Goal: Communication & Community: Answer question/provide support

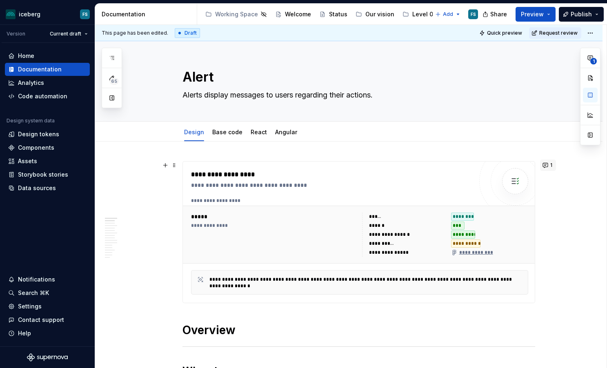
click at [546, 167] on button "1" at bounding box center [548, 165] width 16 height 11
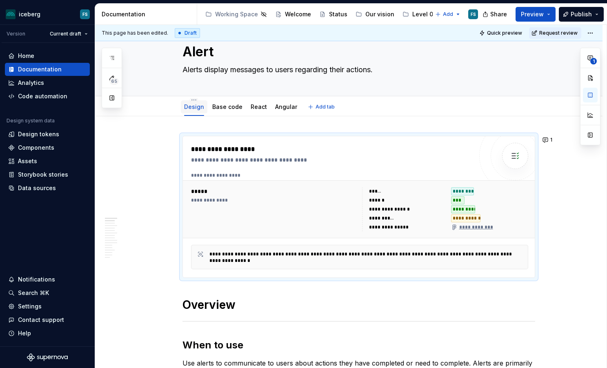
scroll to position [26, 0]
type textarea "*"
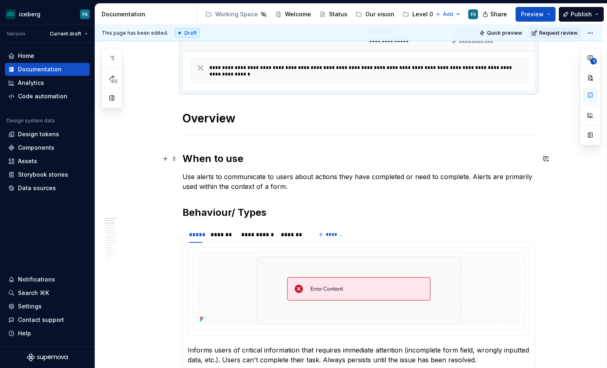
scroll to position [215, 0]
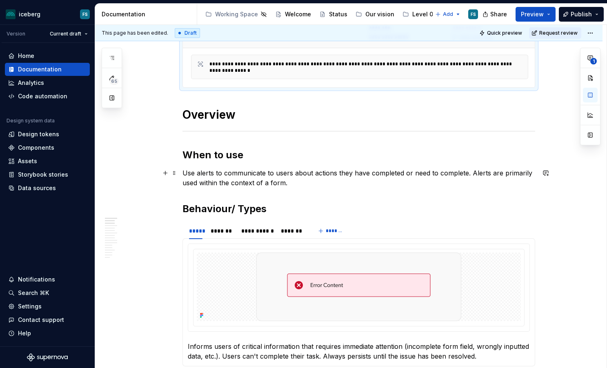
click at [185, 174] on p "Use alerts to communicate to users about actions they have completed or need to…" at bounding box center [358, 178] width 353 height 20
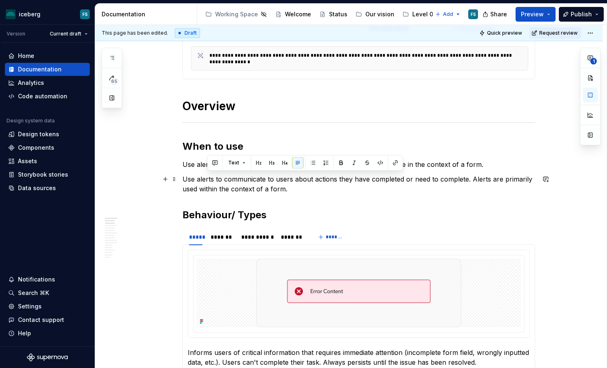
scroll to position [222, 0]
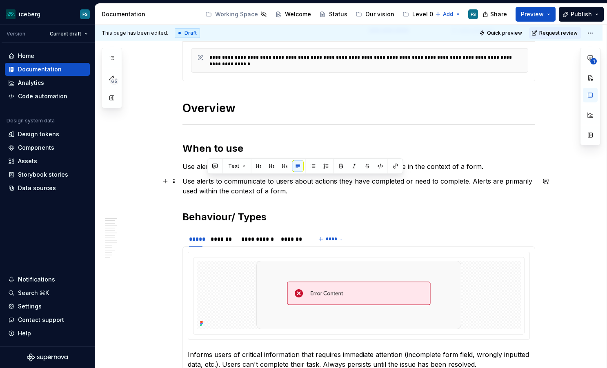
drag, startPoint x: 302, startPoint y: 183, endPoint x: 209, endPoint y: 178, distance: 93.2
click at [208, 177] on p "Use alerts to communicate to users about actions they have completed or need to…" at bounding box center [358, 186] width 353 height 20
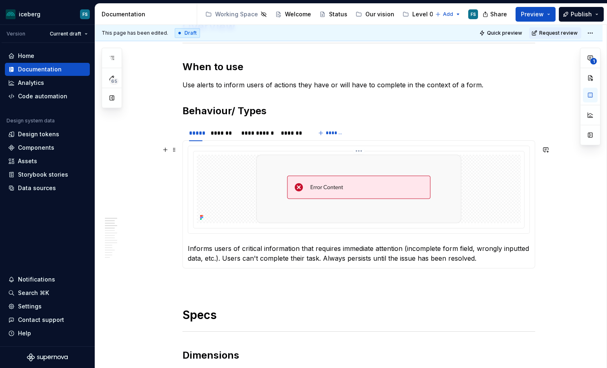
scroll to position [308, 0]
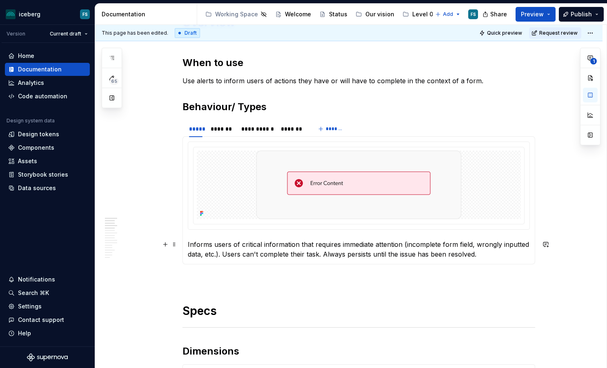
click at [212, 245] on p "Informs users of critical information that requires immediate attention (incomp…" at bounding box center [359, 250] width 342 height 20
click at [402, 246] on p "Informs users of critical information that requires immediate attention (incomp…" at bounding box center [359, 250] width 342 height 20
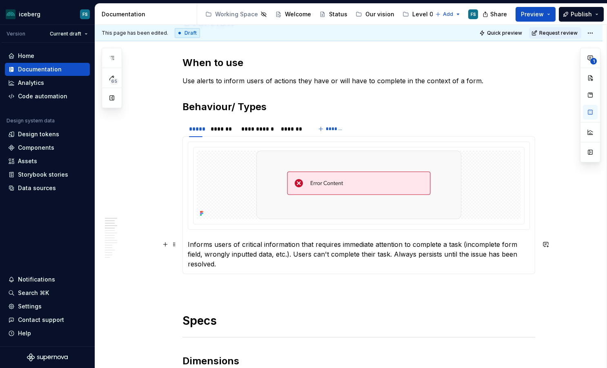
scroll to position [308, 0]
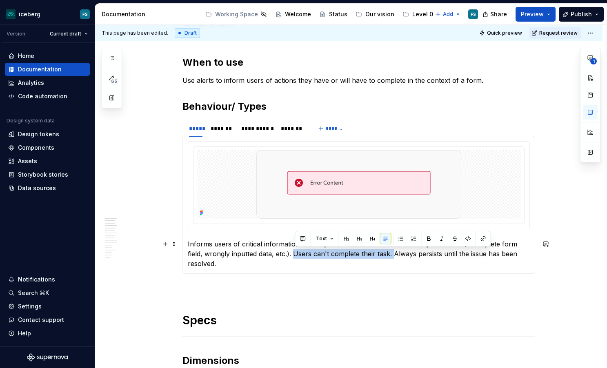
drag, startPoint x: 395, startPoint y: 257, endPoint x: 297, endPoint y: 255, distance: 98.0
click at [296, 255] on p "Informs users of critical information that requires immediate attention to comp…" at bounding box center [359, 253] width 342 height 29
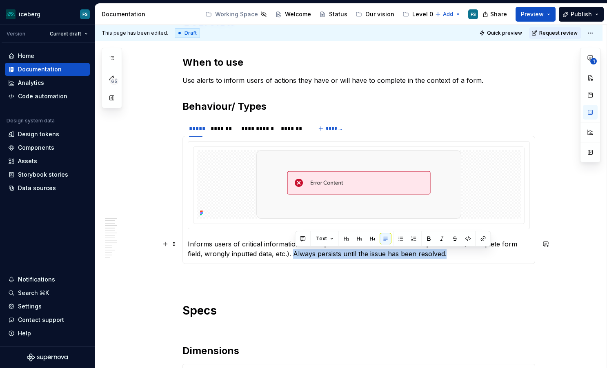
drag, startPoint x: 455, startPoint y: 256, endPoint x: 302, endPoint y: 256, distance: 152.2
click at [299, 256] on p "Informs users of critical information that requires immediate attention to comp…" at bounding box center [359, 249] width 342 height 20
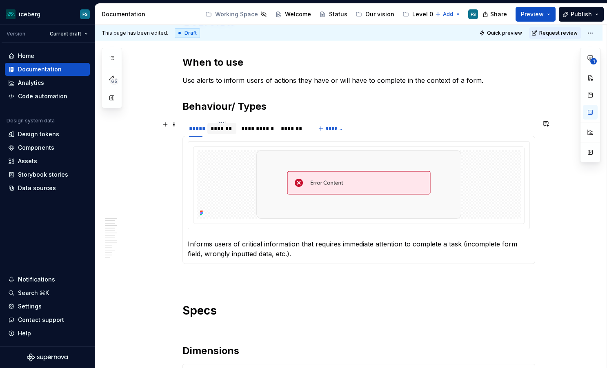
click at [229, 128] on div "*******" at bounding box center [222, 128] width 23 height 8
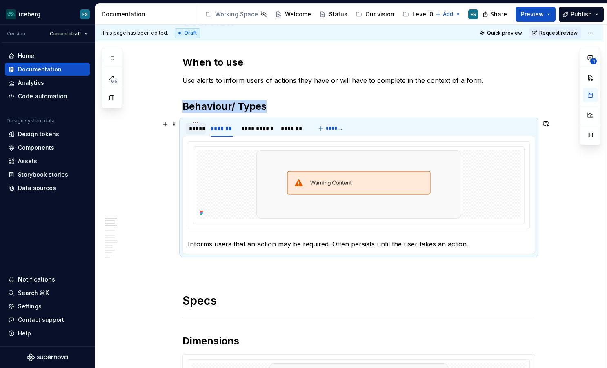
click at [199, 128] on div "*****" at bounding box center [195, 128] width 13 height 8
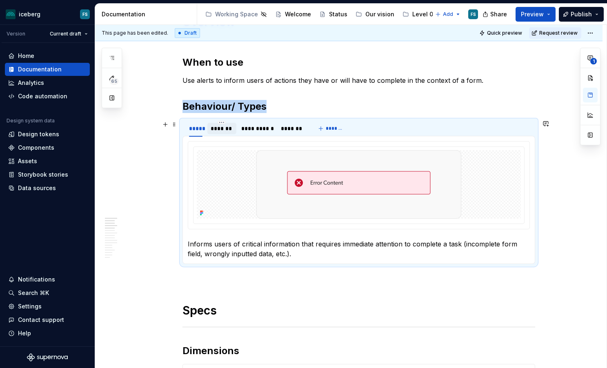
click at [227, 128] on div "*******" at bounding box center [222, 128] width 23 height 8
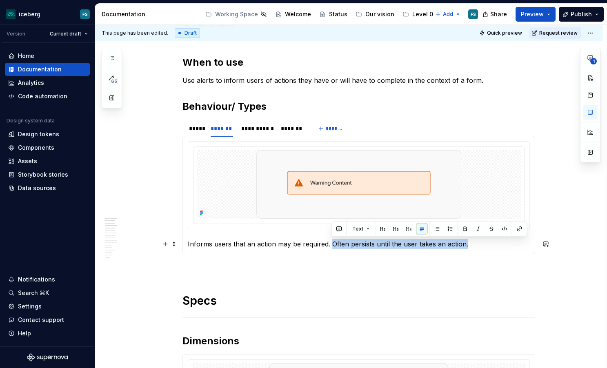
drag, startPoint x: 472, startPoint y: 245, endPoint x: 332, endPoint y: 242, distance: 140.0
click at [332, 242] on p "Informs users that an action may be required. Often persists until the user tak…" at bounding box center [359, 244] width 342 height 10
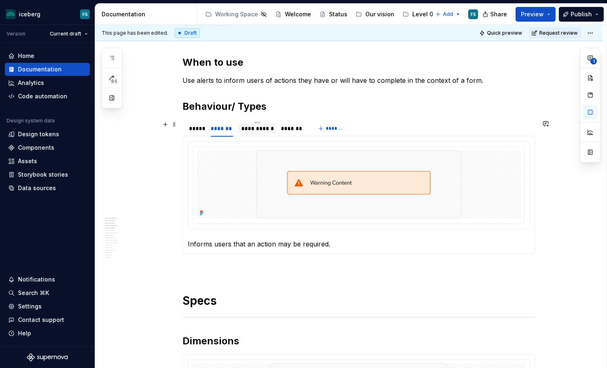
click at [262, 134] on div "**********" at bounding box center [257, 128] width 38 height 11
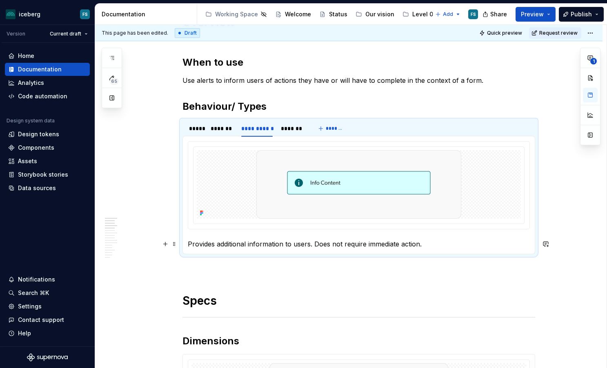
click at [311, 247] on p "Provides additional information to users. Does not require immediate action." at bounding box center [359, 244] width 342 height 10
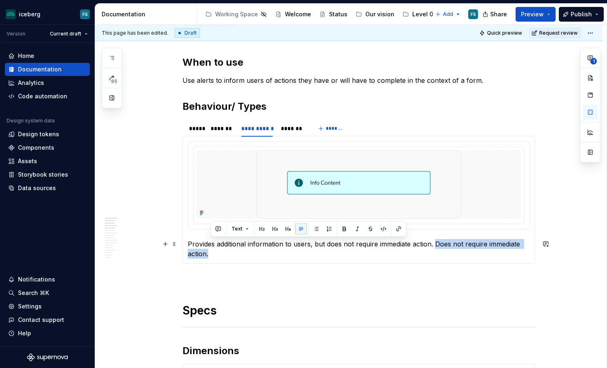
drag, startPoint x: 252, startPoint y: 255, endPoint x: 435, endPoint y: 242, distance: 183.7
click at [435, 242] on p "Provides additional information to users, but does not require immediate action…" at bounding box center [359, 249] width 342 height 20
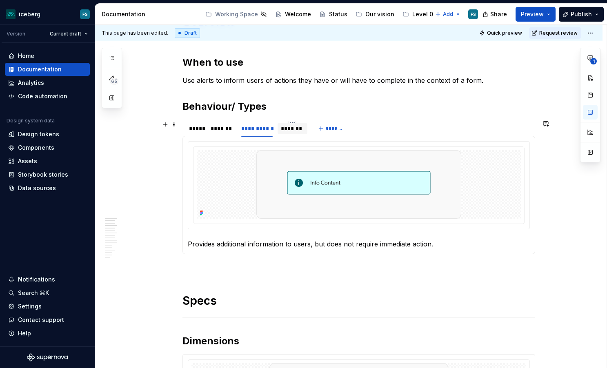
click at [295, 127] on div "*******" at bounding box center [292, 128] width 23 height 8
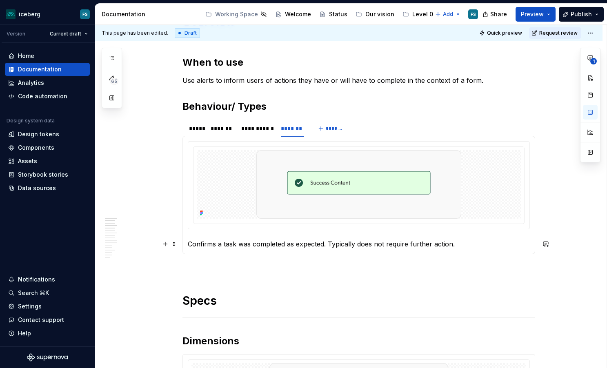
click at [332, 245] on p "Confirms a task was completed as expected. Typically does not require further a…" at bounding box center [359, 244] width 342 height 10
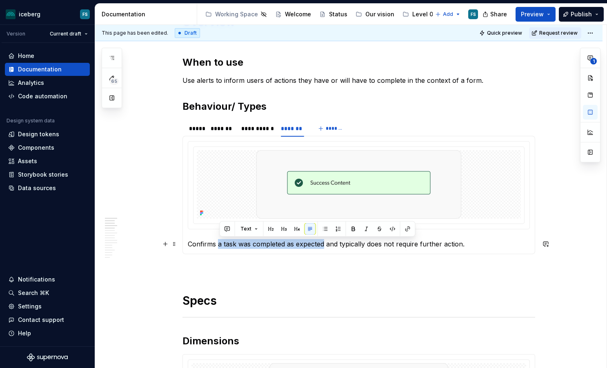
drag, startPoint x: 326, startPoint y: 245, endPoint x: 220, endPoint y: 247, distance: 106.1
click at [220, 247] on p "Confirms a task was completed as expected and typically does not require furthe…" at bounding box center [359, 244] width 342 height 10
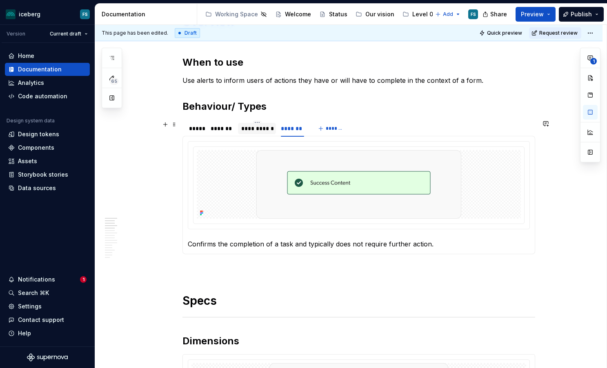
click at [253, 130] on div "**********" at bounding box center [256, 128] width 31 height 8
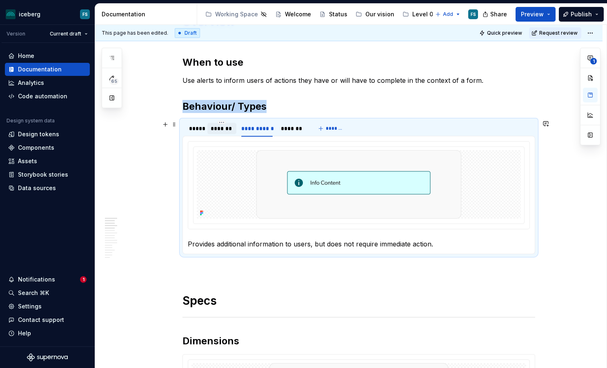
click at [227, 129] on div "*******" at bounding box center [222, 128] width 23 height 8
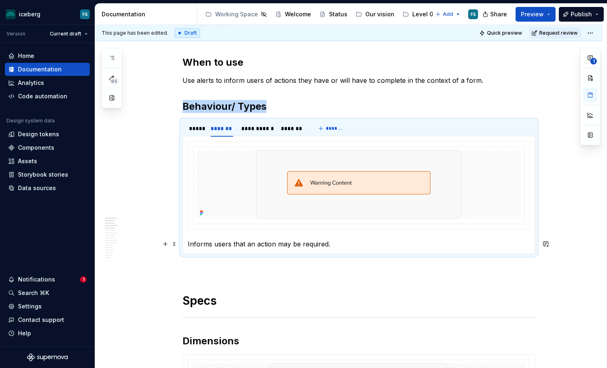
click at [327, 244] on p "Informs users that an action may be required." at bounding box center [359, 244] width 342 height 10
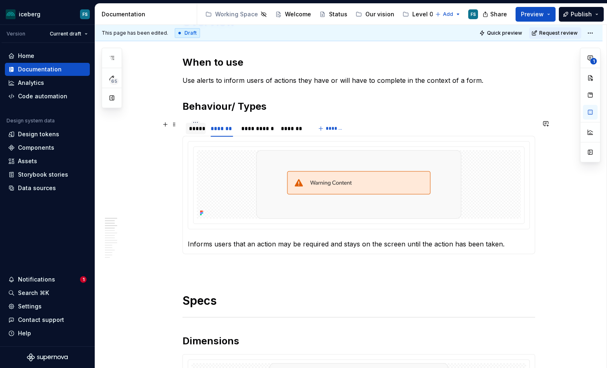
click at [192, 133] on div "*****" at bounding box center [196, 128] width 20 height 11
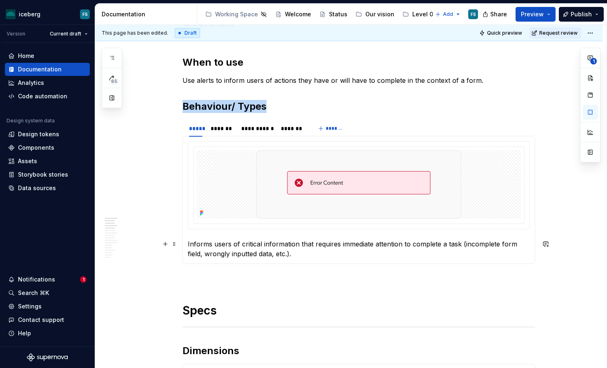
drag, startPoint x: 464, startPoint y: 245, endPoint x: 482, endPoint y: 246, distance: 18.0
click at [464, 245] on p "Informs users of critical information that requires immediate attention to comp…" at bounding box center [359, 249] width 342 height 20
drag, startPoint x: 292, startPoint y: 253, endPoint x: 305, endPoint y: 254, distance: 13.1
click at [292, 253] on p "Informs users of critical information that requires immediate attention to comp…" at bounding box center [359, 249] width 342 height 20
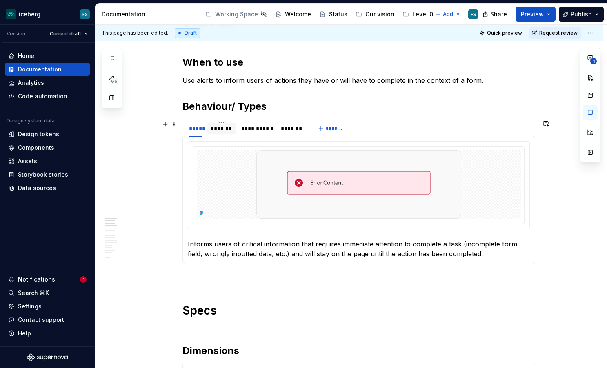
click at [217, 126] on div "*******" at bounding box center [222, 128] width 23 height 8
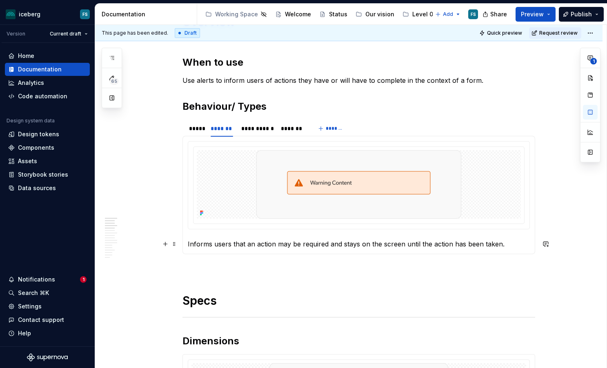
click at [500, 247] on p "Informs users that an action may be required and stays on the screen until the …" at bounding box center [359, 244] width 342 height 10
click at [264, 129] on div "**********" at bounding box center [256, 128] width 31 height 8
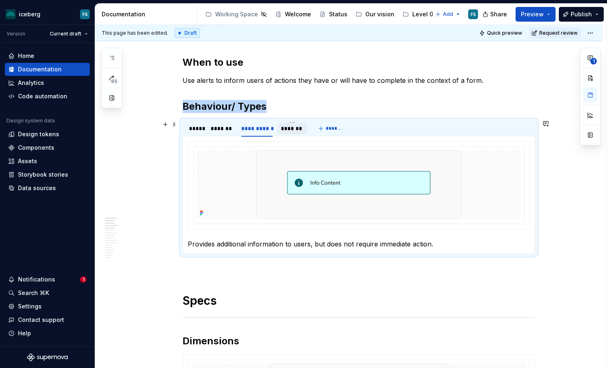
click at [299, 129] on div "*******" at bounding box center [292, 128] width 23 height 8
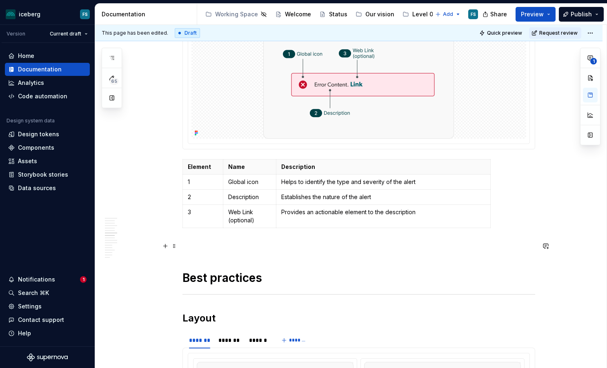
scroll to position [861, 0]
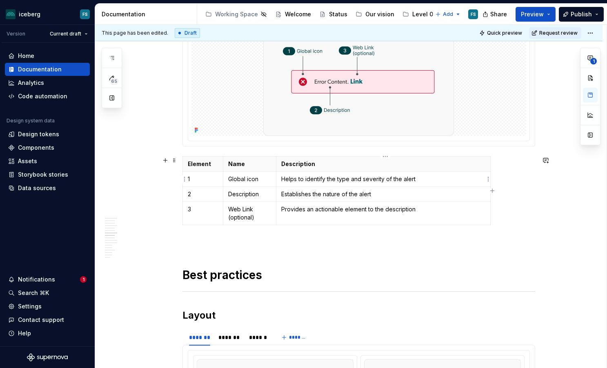
click at [403, 179] on p "Helps to identify the type and severity of the alert" at bounding box center [383, 179] width 204 height 8
drag, startPoint x: 360, startPoint y: 193, endPoint x: 326, endPoint y: 193, distance: 33.5
click at [326, 193] on p "Establishes the nature of the alert" at bounding box center [383, 194] width 204 height 8
click at [352, 194] on p "Establishes the alert" at bounding box center [383, 194] width 204 height 8
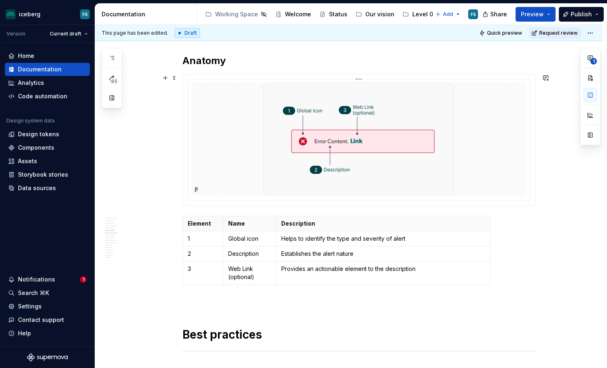
scroll to position [803, 0]
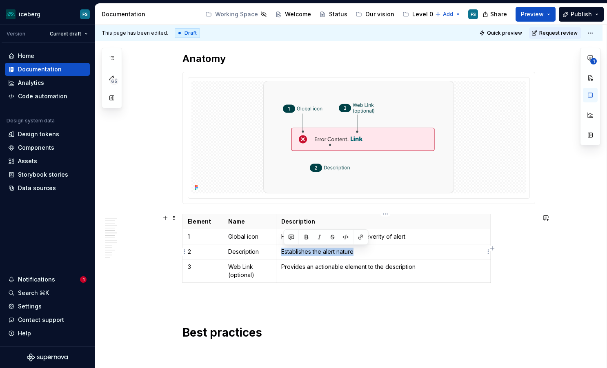
drag, startPoint x: 360, startPoint y: 253, endPoint x: 284, endPoint y: 252, distance: 75.5
click at [284, 252] on p "Establishes the alert nature" at bounding box center [383, 252] width 204 height 8
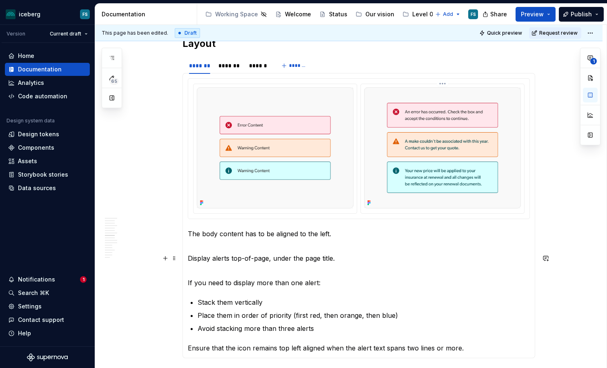
scroll to position [1133, 0]
click at [190, 232] on p "The body content has to be aligned to the left." at bounding box center [359, 238] width 342 height 20
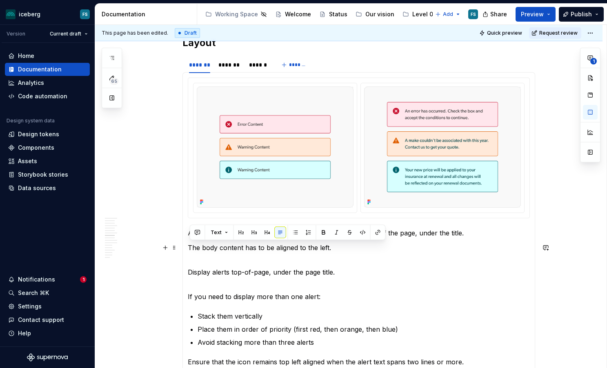
drag, startPoint x: 344, startPoint y: 274, endPoint x: 191, endPoint y: 247, distance: 155.0
click at [191, 247] on section-item-column "Align the body content to the left and display alerts at the top of the page, u…" at bounding box center [359, 222] width 342 height 289
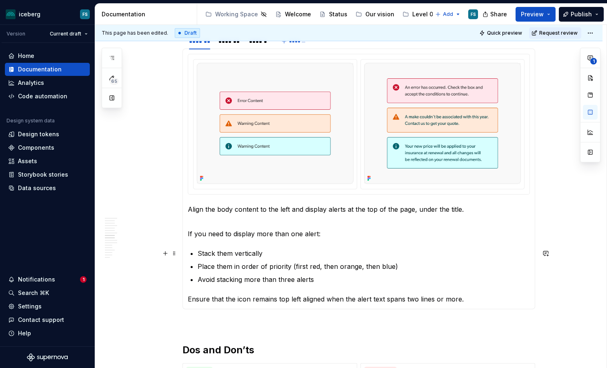
scroll to position [1158, 0]
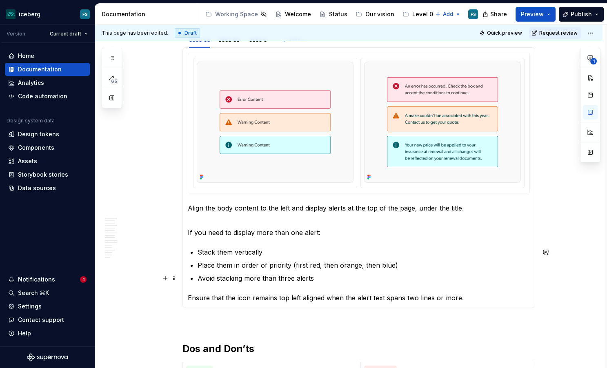
click at [294, 280] on p "Avoid stacking more than three alerts" at bounding box center [364, 278] width 332 height 10
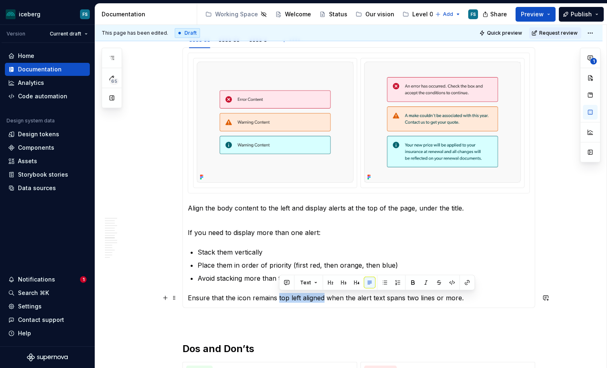
drag, startPoint x: 322, startPoint y: 298, endPoint x: 279, endPoint y: 298, distance: 42.9
click at [279, 298] on p "Ensure that the icon remains top left aligned when the alert text spans two lin…" at bounding box center [359, 298] width 342 height 10
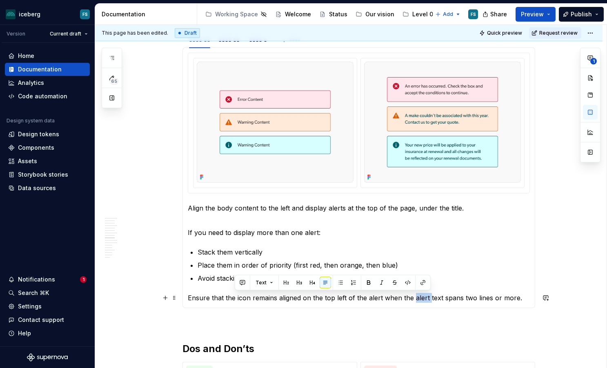
drag, startPoint x: 427, startPoint y: 298, endPoint x: 414, endPoint y: 299, distance: 12.7
click at [414, 299] on p "Ensure that the icon remains aligned on the top left of the alert when the aler…" at bounding box center [359, 298] width 342 height 10
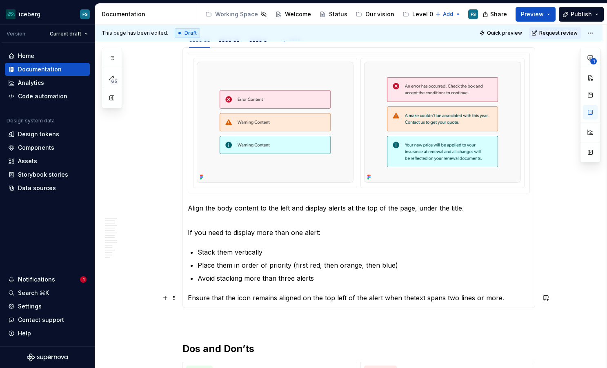
click at [443, 299] on p "Ensure that the icon remains aligned on the top left of the alert when thetext …" at bounding box center [359, 298] width 342 height 10
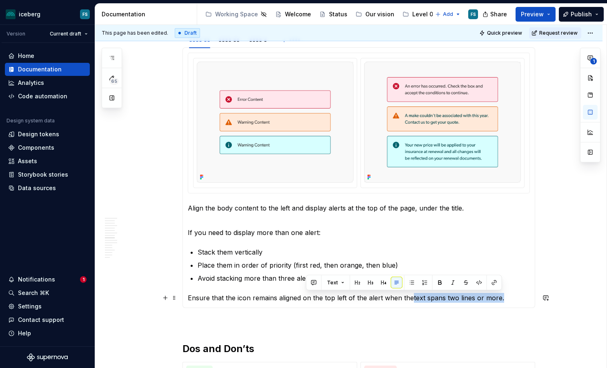
drag, startPoint x: 504, startPoint y: 299, endPoint x: 413, endPoint y: 300, distance: 91.0
click at [413, 300] on p "Ensure that the icon remains aligned on the top left of the alert when thetext …" at bounding box center [359, 298] width 342 height 10
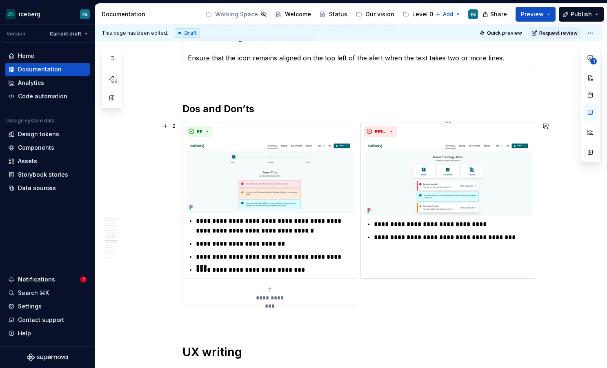
scroll to position [1402, 0]
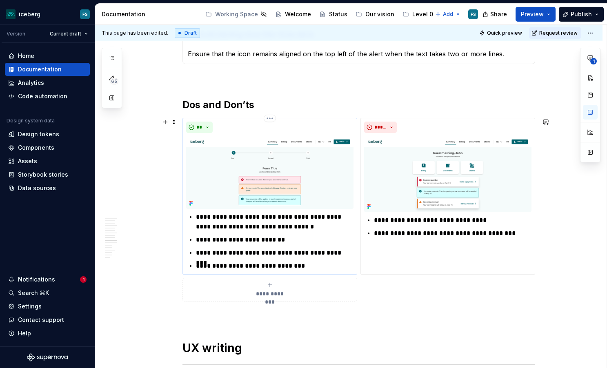
drag, startPoint x: 253, startPoint y: 218, endPoint x: 261, endPoint y: 218, distance: 8.2
click at [253, 218] on p "**********" at bounding box center [275, 222] width 158 height 20
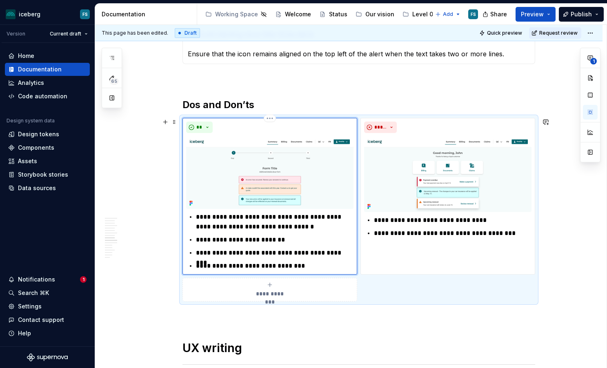
type textarea "*"
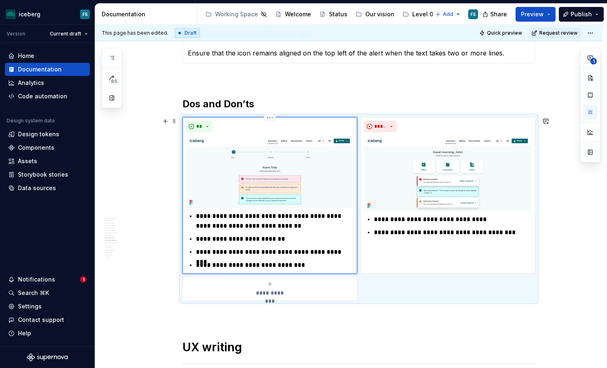
click at [225, 239] on p "**********" at bounding box center [275, 239] width 158 height 10
click at [345, 253] on p "**********" at bounding box center [275, 252] width 158 height 10
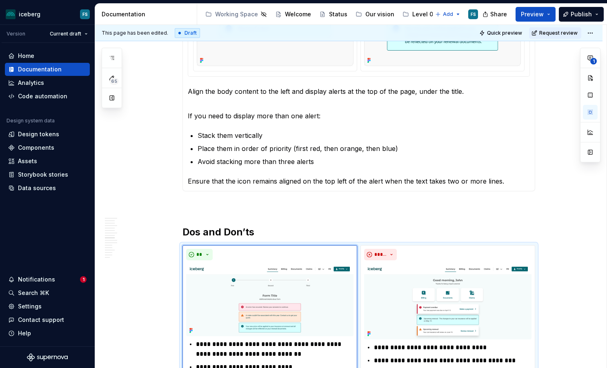
scroll to position [1240, 0]
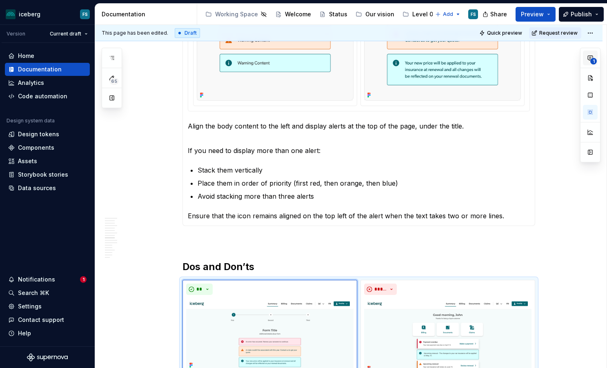
click at [588, 62] on button "1" at bounding box center [590, 58] width 15 height 15
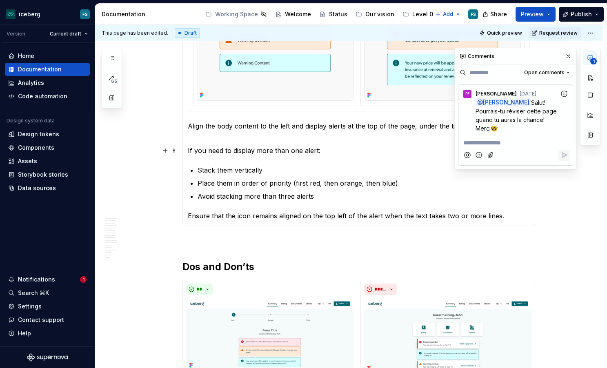
type textarea "*"
click at [508, 144] on p "**********" at bounding box center [515, 143] width 104 height 9
click at [495, 131] on span "[PERSON_NAME]" at bounding box center [491, 133] width 47 height 8
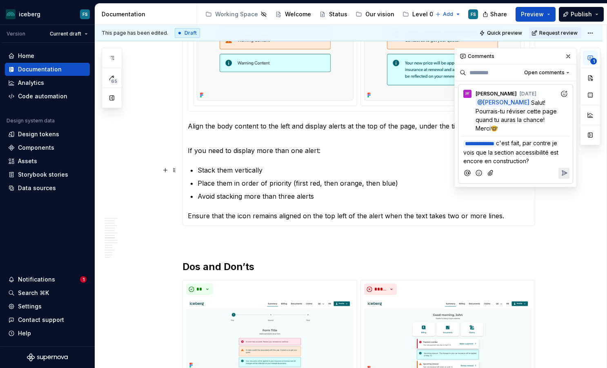
click at [564, 172] on icon "Reply" at bounding box center [564, 173] width 8 height 8
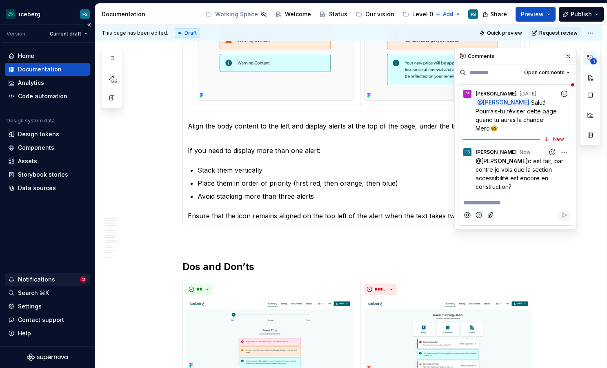
click at [45, 280] on div "Notifications" at bounding box center [36, 279] width 37 height 8
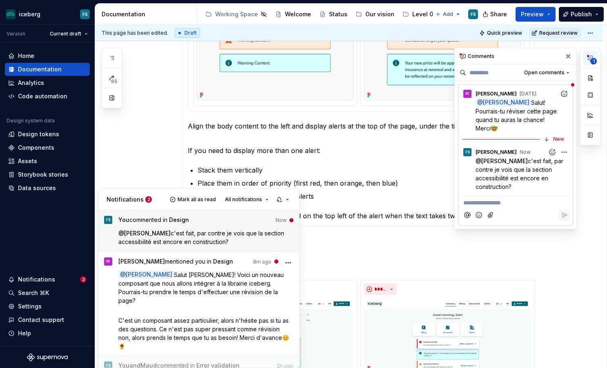
scroll to position [0, 0]
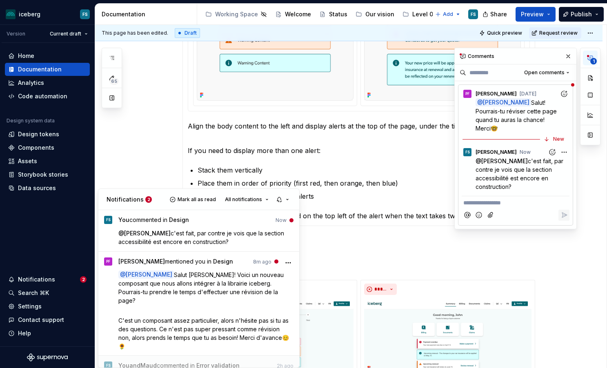
click at [229, 241] on p "@ [PERSON_NAME] c'est fait, par contre je vois que la section accessibilité est…" at bounding box center [205, 237] width 175 height 17
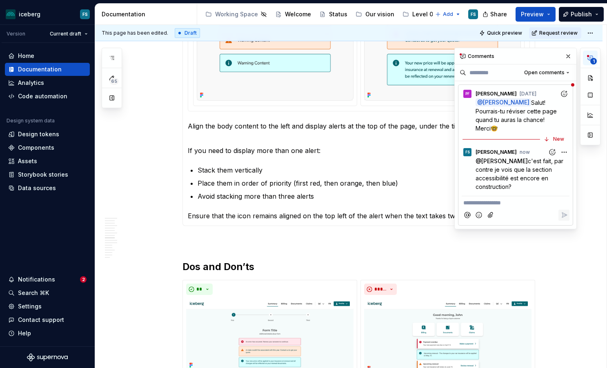
scroll to position [136, 0]
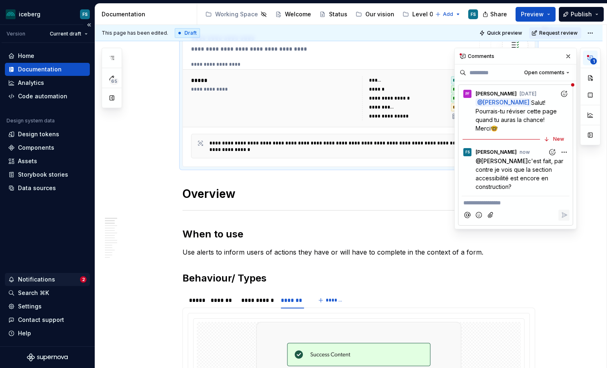
click at [26, 275] on div "Notifications 2" at bounding box center [47, 279] width 85 height 13
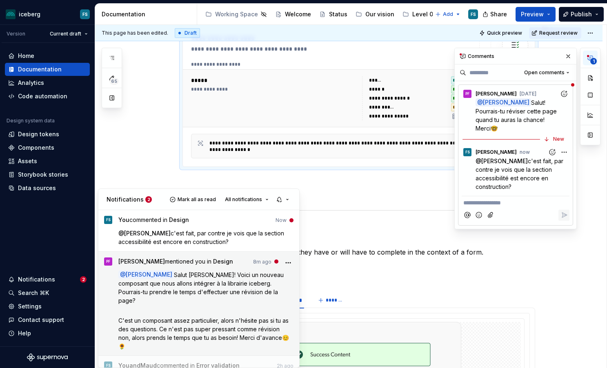
click at [188, 288] on p "@ [PERSON_NAME] Salut [PERSON_NAME]! Voici un nouveau composant que nous allons…" at bounding box center [205, 288] width 175 height 34
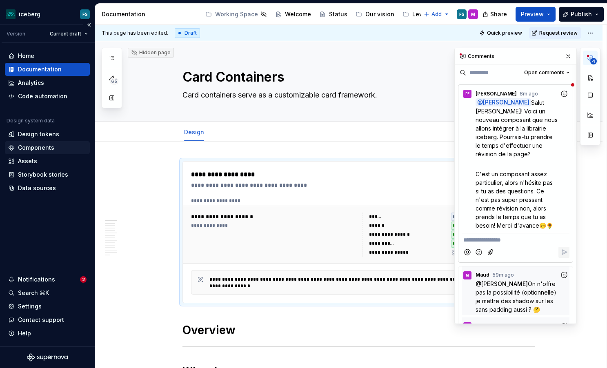
scroll to position [0, 0]
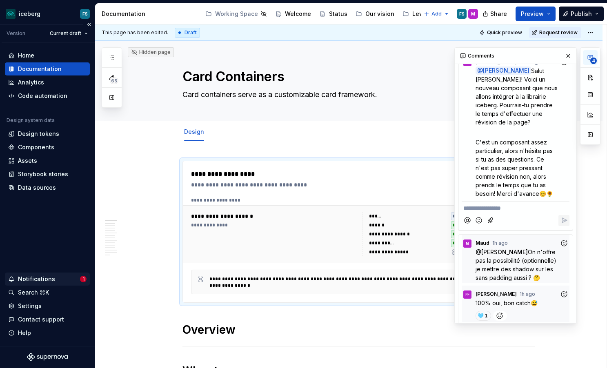
click at [37, 279] on div "Notifications" at bounding box center [36, 279] width 37 height 8
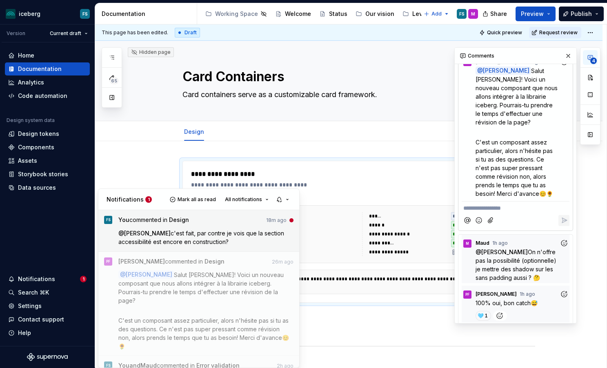
click at [220, 237] on p "@ [PERSON_NAME] c'est fait, par contre je vois que la section accessibilité est…" at bounding box center [205, 237] width 175 height 17
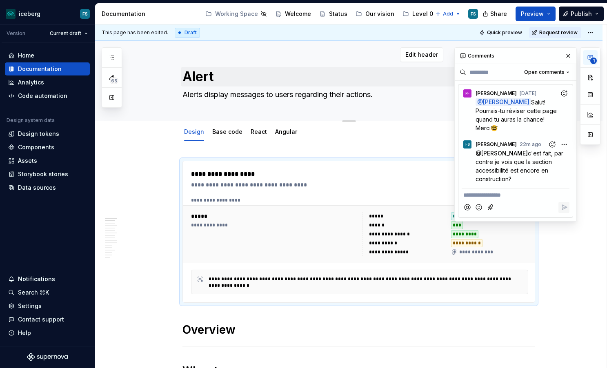
type textarea "*"
